Goal: Contribute content

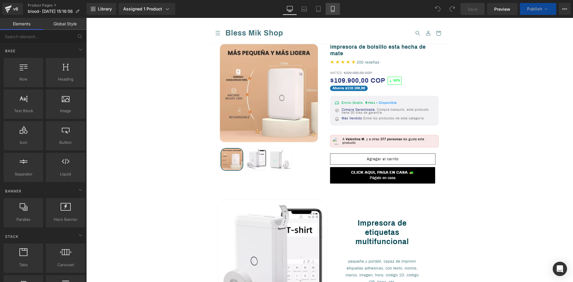
click at [333, 11] on icon at bounding box center [332, 11] width 3 height 0
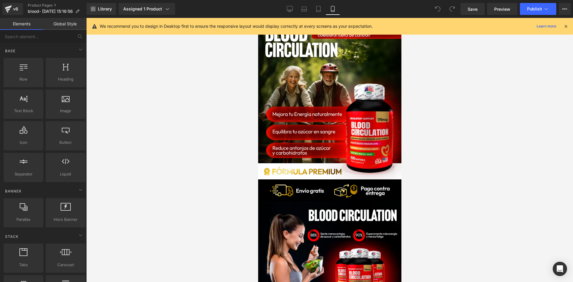
click at [567, 23] on div at bounding box center [566, 26] width 5 height 7
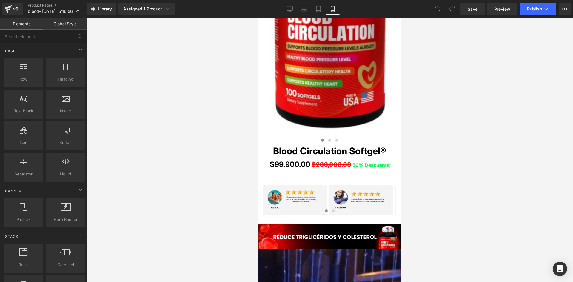
scroll to position [418, 0]
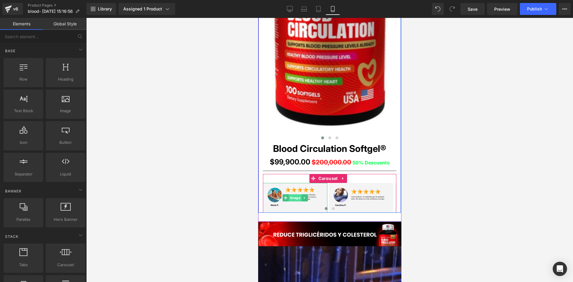
click at [295, 198] on span "Image" at bounding box center [295, 197] width 13 height 7
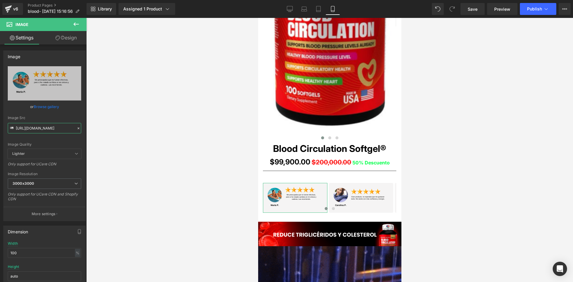
scroll to position [0, 5]
drag, startPoint x: 16, startPoint y: 127, endPoint x: 93, endPoint y: 126, distance: 77.3
click at [93, 126] on div "Image You are previewing how the will restyle your page. You can not edit Eleme…" at bounding box center [286, 146] width 573 height 292
paste input "TqJMYKDz/1"
type input "[URL][DOMAIN_NAME]"
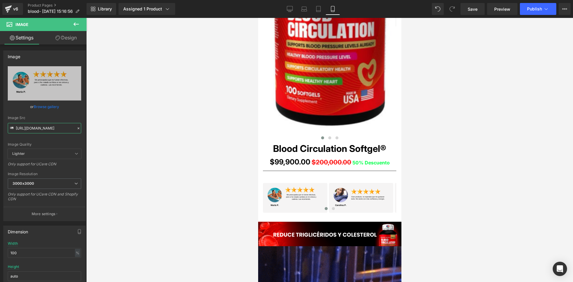
scroll to position [0, 0]
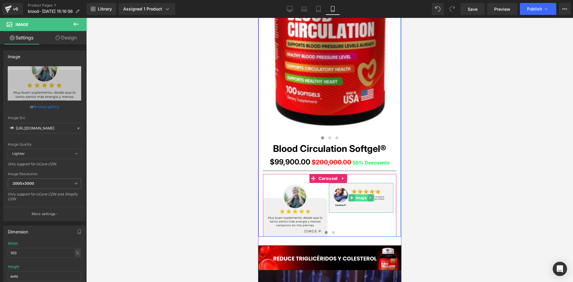
click at [360, 198] on span "Image" at bounding box center [361, 197] width 13 height 7
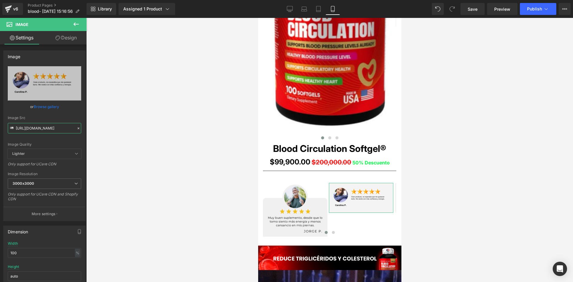
scroll to position [0, 2]
drag, startPoint x: 16, startPoint y: 127, endPoint x: 98, endPoint y: 134, distance: 83.0
click at [98, 134] on div "Image You are previewing how the will restyle your page. You can not edit Eleme…" at bounding box center [286, 146] width 573 height 292
paste input "cXxk04bB/"
type input "[URL][DOMAIN_NAME]"
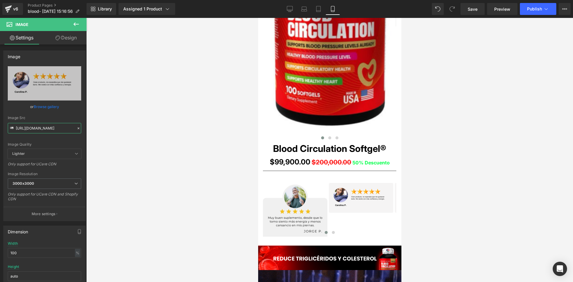
scroll to position [0, 0]
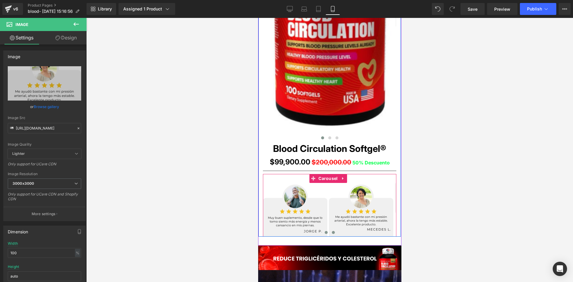
click at [333, 234] on button at bounding box center [333, 233] width 7 height 6
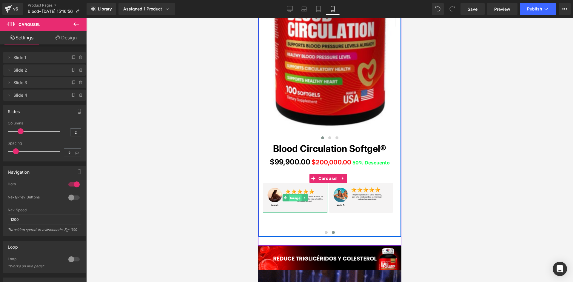
click at [290, 197] on span "Image" at bounding box center [295, 198] width 13 height 7
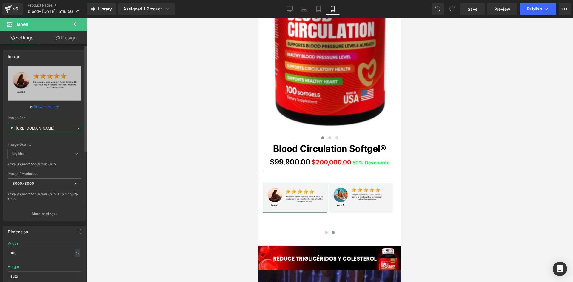
scroll to position [0, 1]
drag, startPoint x: 16, startPoint y: 128, endPoint x: 80, endPoint y: 129, distance: 64.2
click at [80, 129] on div "[URL][DOMAIN_NAME] Replace Image Upload image or Browse gallery Image Src [URL]…" at bounding box center [45, 143] width 82 height 155
paste input "wFWyjNrk/3"
type input "[URL][DOMAIN_NAME]"
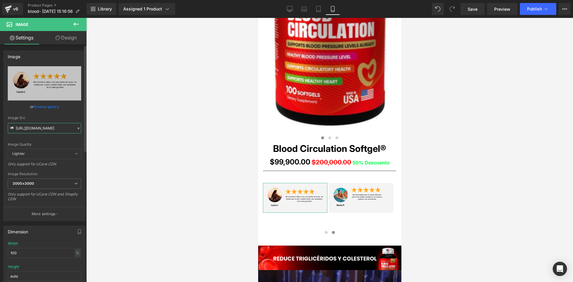
scroll to position [0, 0]
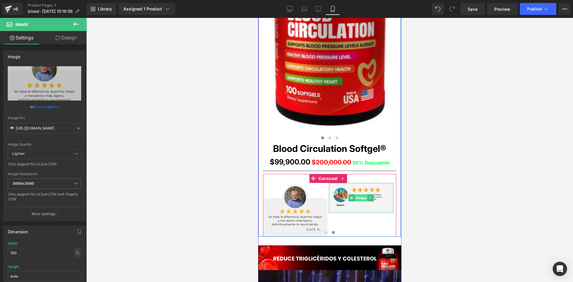
click at [362, 197] on span "Image" at bounding box center [361, 197] width 13 height 7
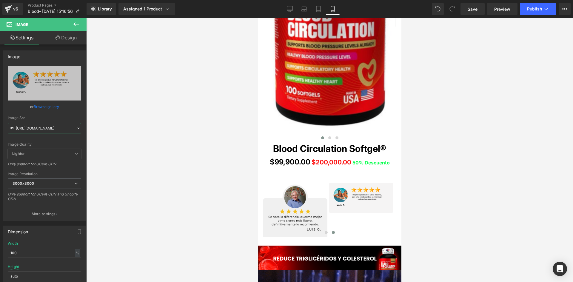
scroll to position [0, 3]
drag, startPoint x: 15, startPoint y: 127, endPoint x: 112, endPoint y: 132, distance: 96.8
click at [112, 132] on div "Image You are previewing how the will restyle your page. You can not edit Eleme…" at bounding box center [286, 146] width 573 height 292
paste input "27wXbMpV/4"
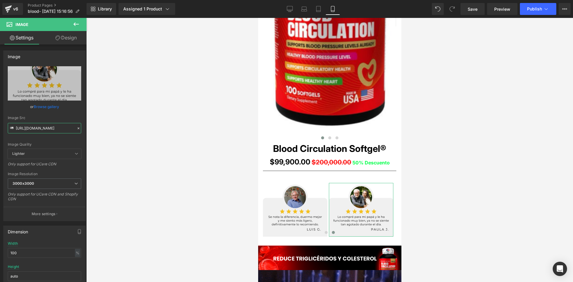
type input "[URL][DOMAIN_NAME]"
click at [65, 39] on link "Design" at bounding box center [65, 37] width 43 height 13
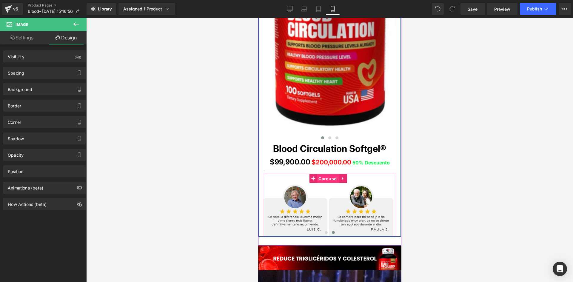
click at [328, 179] on span "Carousel" at bounding box center [328, 178] width 22 height 9
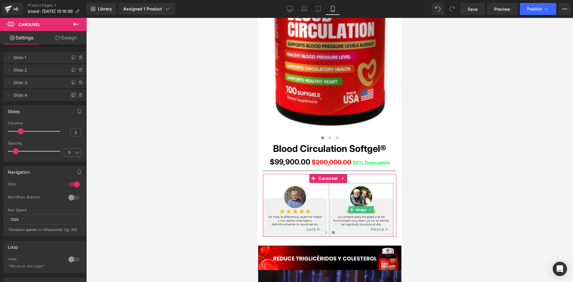
click at [73, 96] on icon at bounding box center [74, 94] width 2 height 3
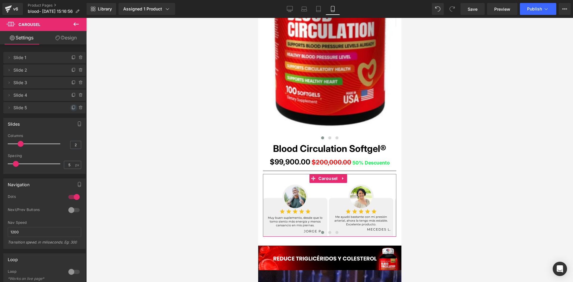
click at [71, 106] on icon at bounding box center [73, 107] width 5 height 5
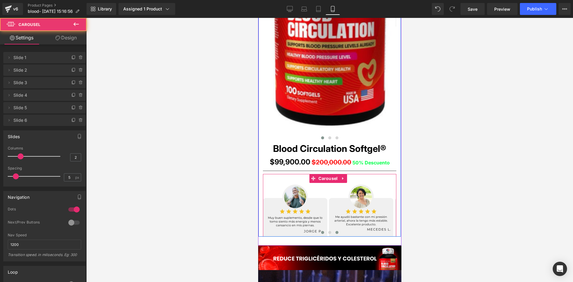
click at [335, 231] on span at bounding box center [336, 232] width 3 height 3
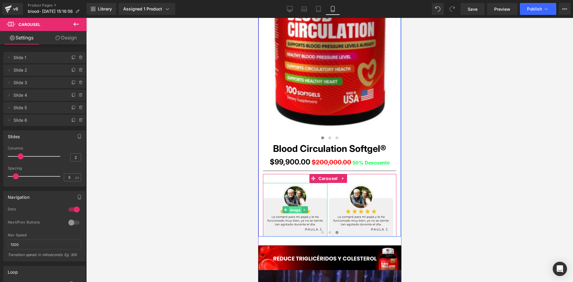
click at [294, 208] on span "Image" at bounding box center [295, 210] width 13 height 7
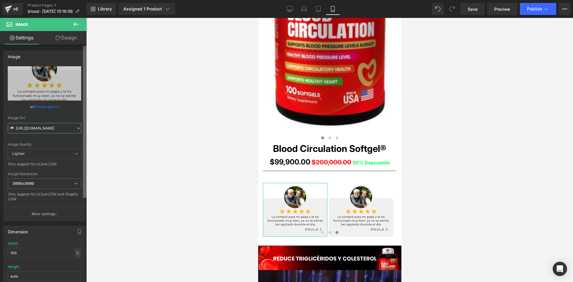
scroll to position [0, 1]
drag, startPoint x: 16, startPoint y: 128, endPoint x: 86, endPoint y: 133, distance: 70.3
click at [86, 133] on div "Image [URL][DOMAIN_NAME] Replace Image Upload image or Browse gallery Image Src…" at bounding box center [43, 164] width 87 height 240
type input "[URL][DOMAIN_NAME]"
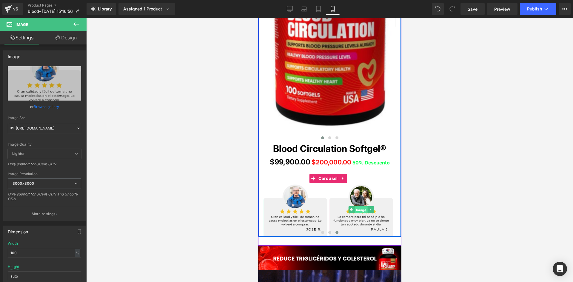
click at [361, 210] on span "Image" at bounding box center [361, 210] width 13 height 7
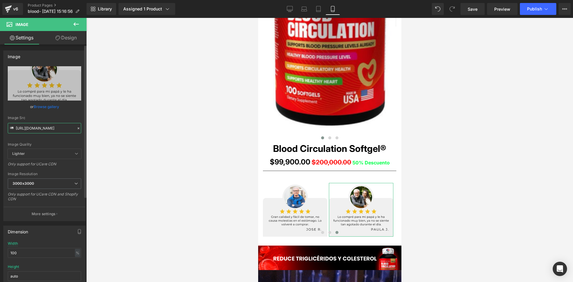
scroll to position [0, 1]
drag, startPoint x: 16, startPoint y: 128, endPoint x: 71, endPoint y: 136, distance: 56.0
click at [71, 136] on div "[URL][DOMAIN_NAME] Replace Image Upload image or Browse gallery Image Src [URL]…" at bounding box center [45, 143] width 82 height 155
paste input "ds9nNZZ2/6"
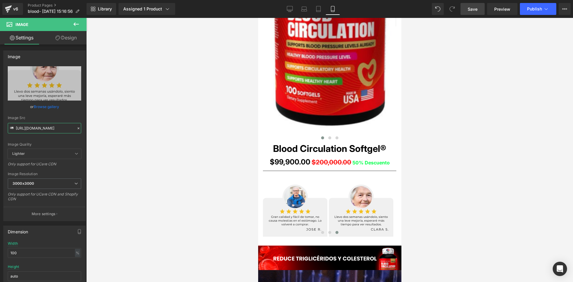
type input "[URL][DOMAIN_NAME]"
click at [476, 12] on span "Save" at bounding box center [473, 9] width 10 height 6
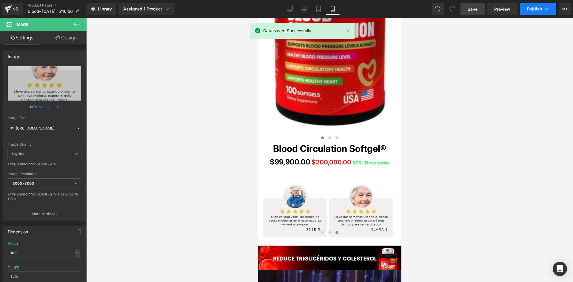
click at [542, 8] on button "Publish" at bounding box center [538, 9] width 36 height 12
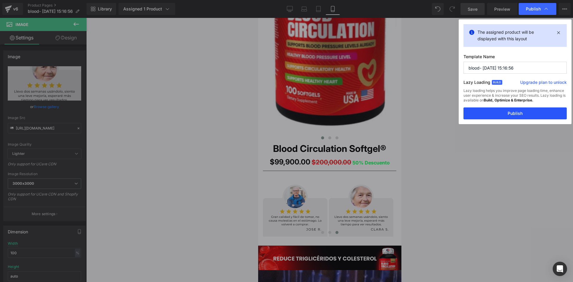
click at [511, 115] on button "Publish" at bounding box center [515, 113] width 103 height 12
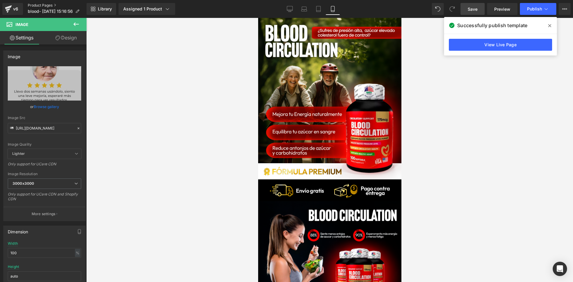
click at [48, 5] on link "Product Pages" at bounding box center [57, 5] width 59 height 5
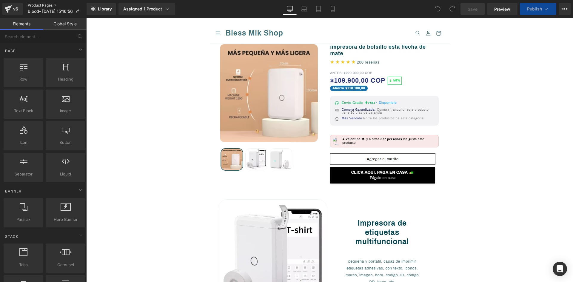
click at [43, 5] on link "Product Pages" at bounding box center [57, 5] width 59 height 5
